Goal: Browse casually: Explore the website without a specific task or goal

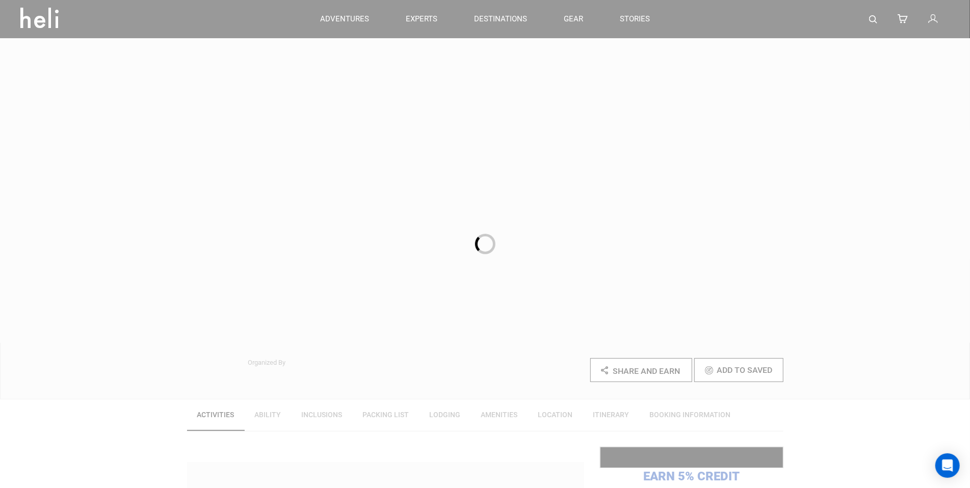
click at [87, 70] on div at bounding box center [485, 244] width 970 height 488
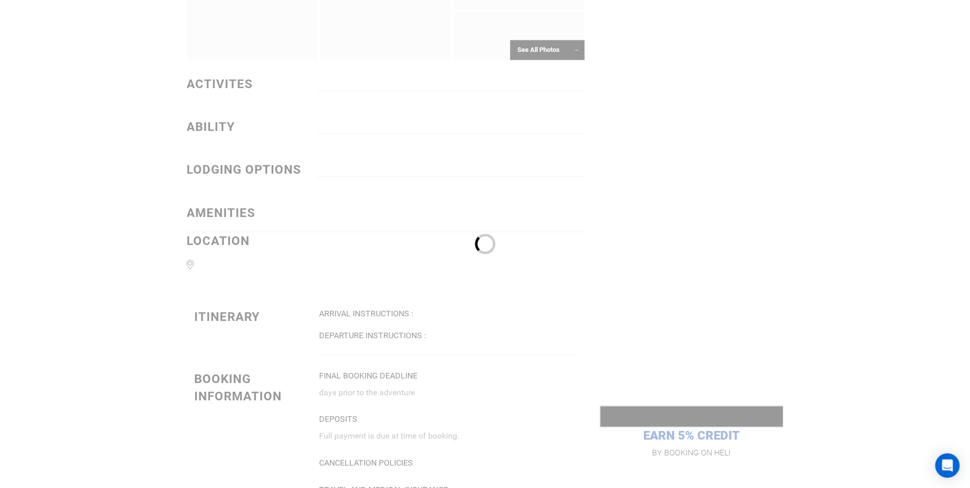
scroll to position [785, 0]
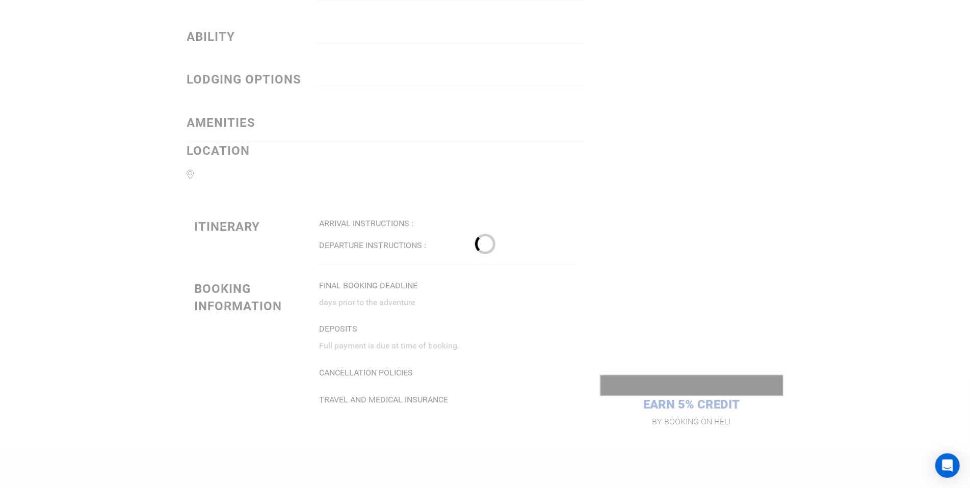
click at [87, 70] on div at bounding box center [485, 244] width 970 height 488
click at [75, 54] on div at bounding box center [485, 244] width 970 height 488
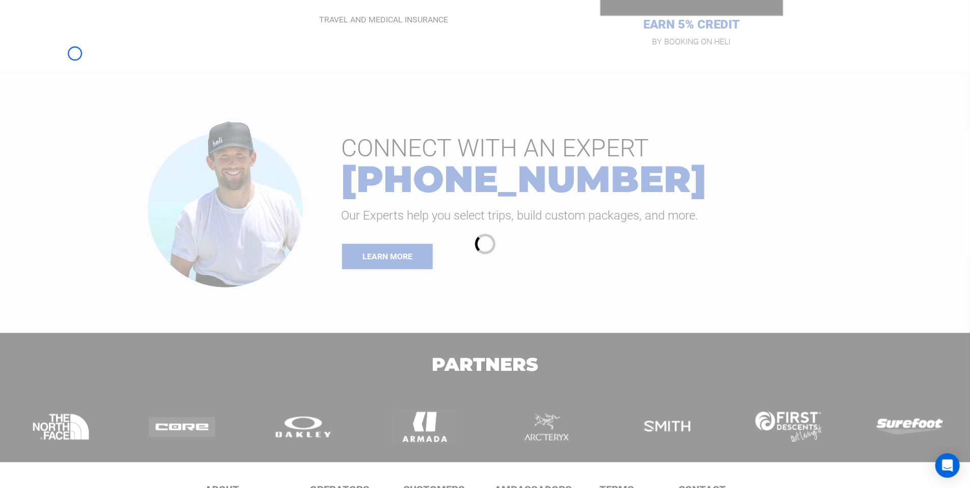
click at [75, 54] on div at bounding box center [485, 244] width 970 height 488
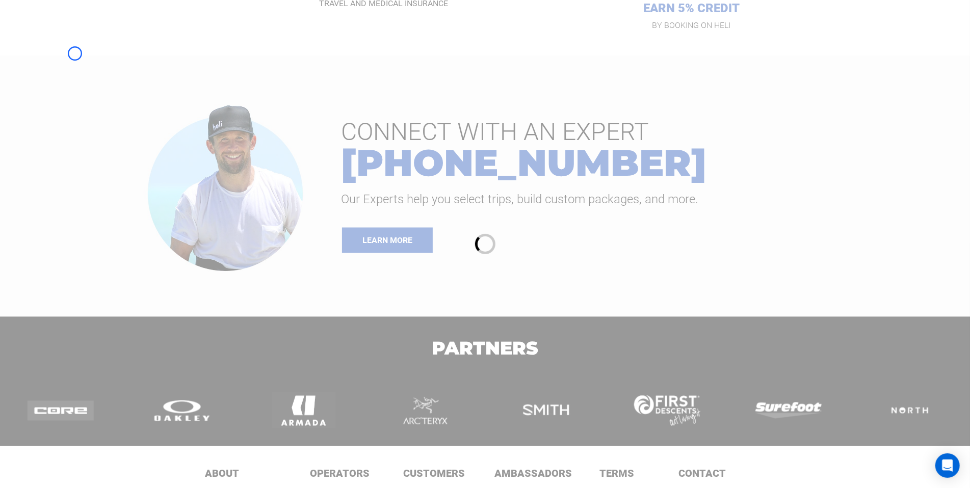
click at [78, 97] on div at bounding box center [485, 244] width 970 height 488
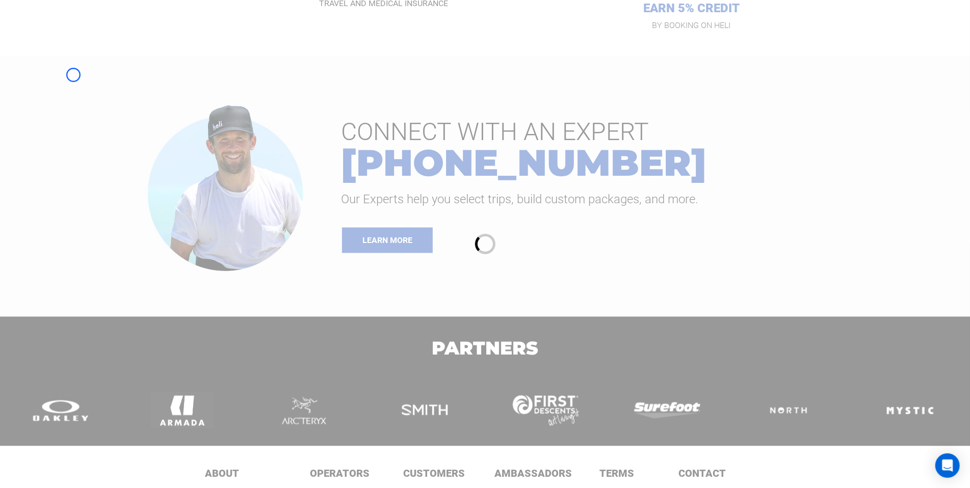
click at [73, 75] on div at bounding box center [485, 244] width 970 height 488
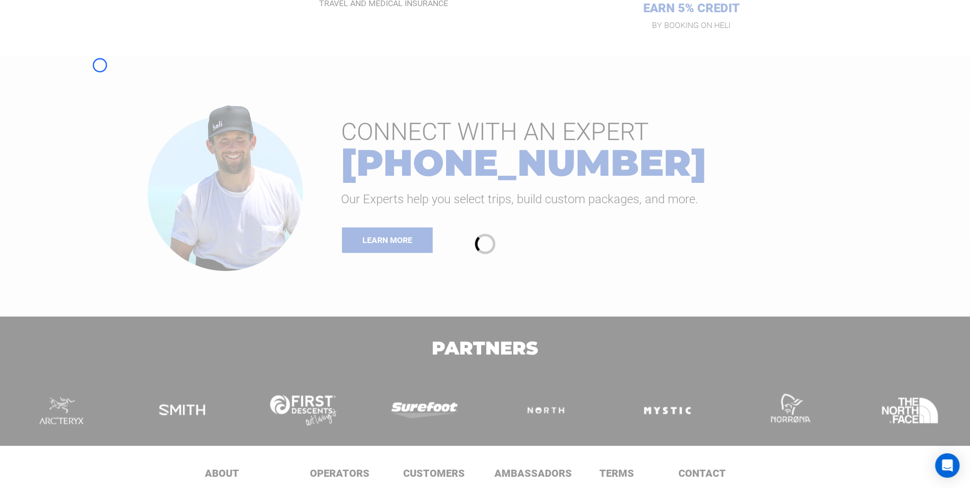
click at [100, 65] on div at bounding box center [485, 244] width 970 height 488
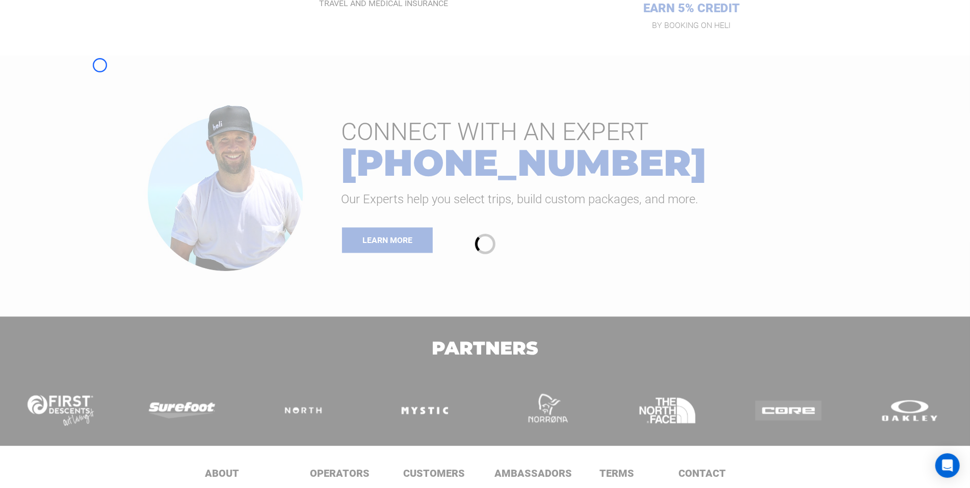
click at [58, 84] on div at bounding box center [485, 244] width 970 height 488
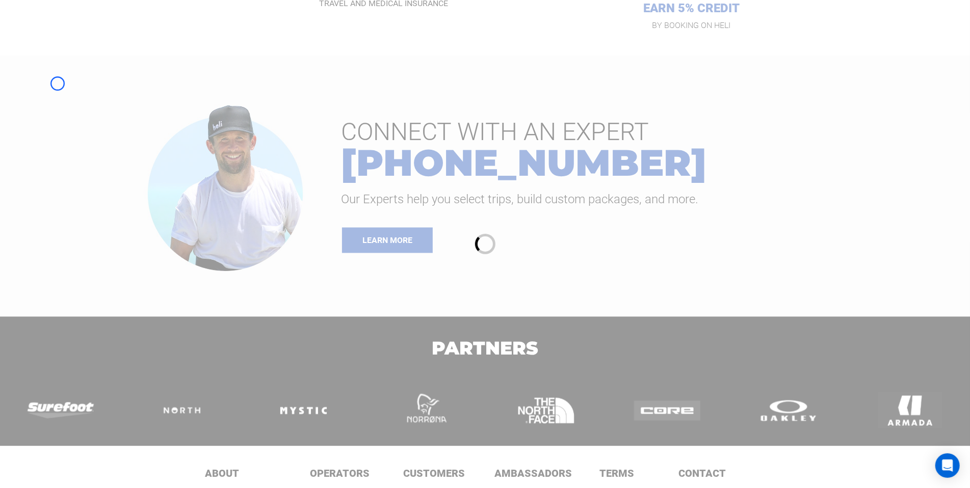
click at [65, 96] on div at bounding box center [485, 244] width 970 height 488
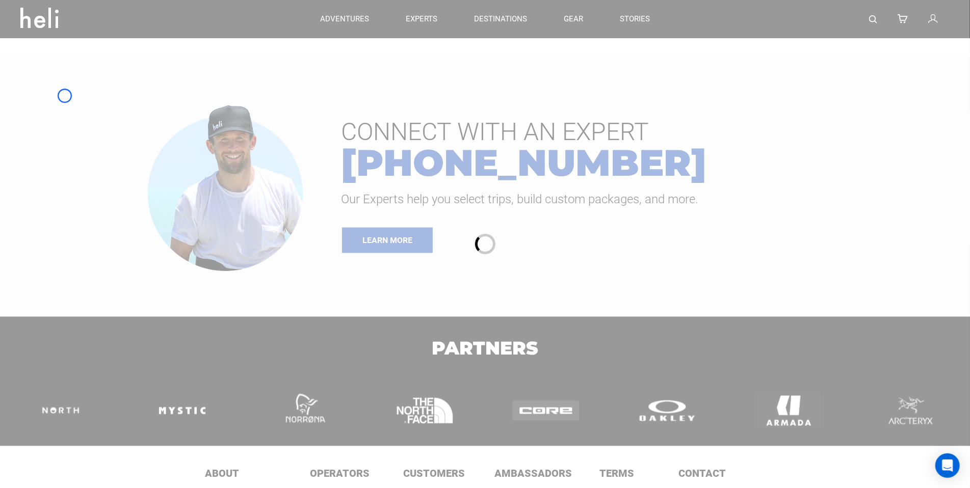
scroll to position [946, 0]
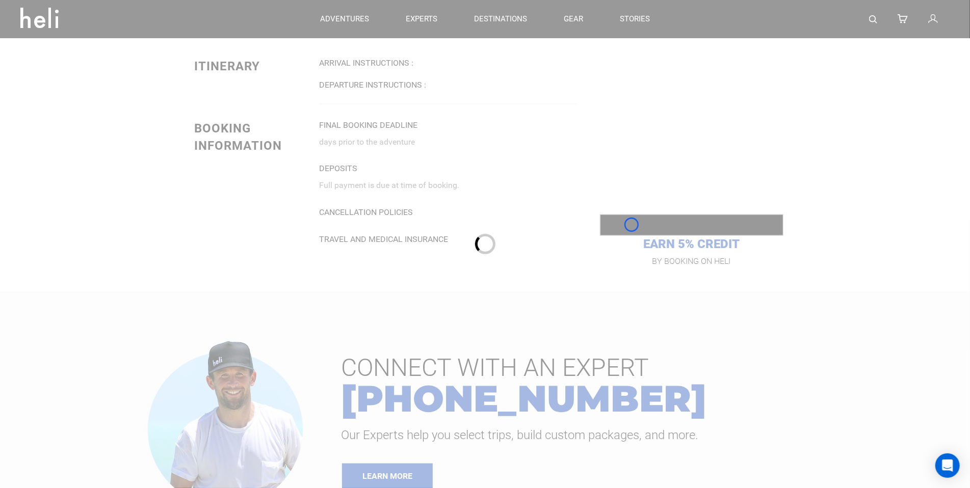
click at [631, 225] on div at bounding box center [485, 244] width 970 height 488
click at [76, 88] on div at bounding box center [485, 244] width 970 height 488
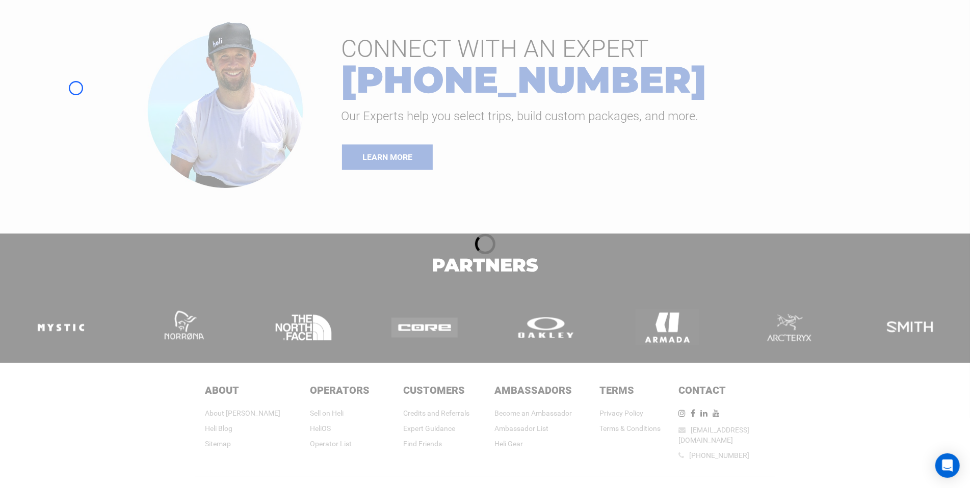
scroll to position [1280, 0]
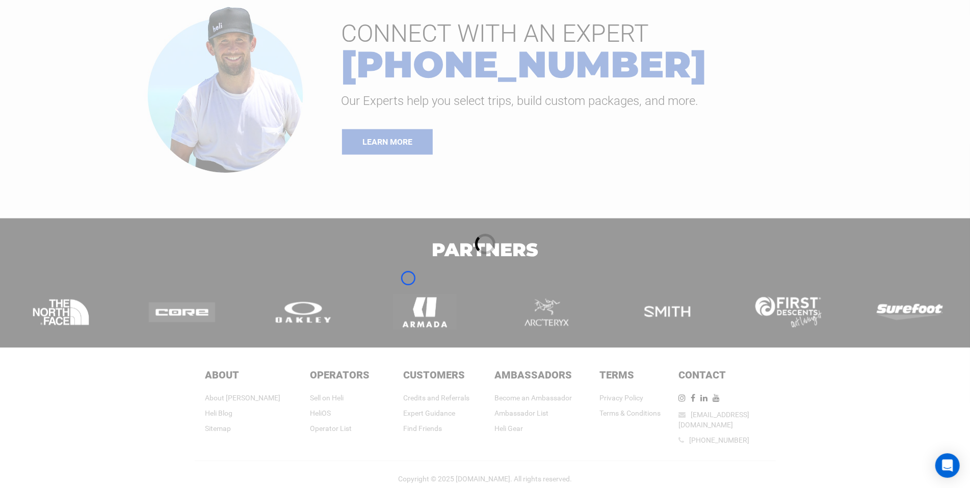
click at [76, 88] on div at bounding box center [485, 244] width 970 height 488
